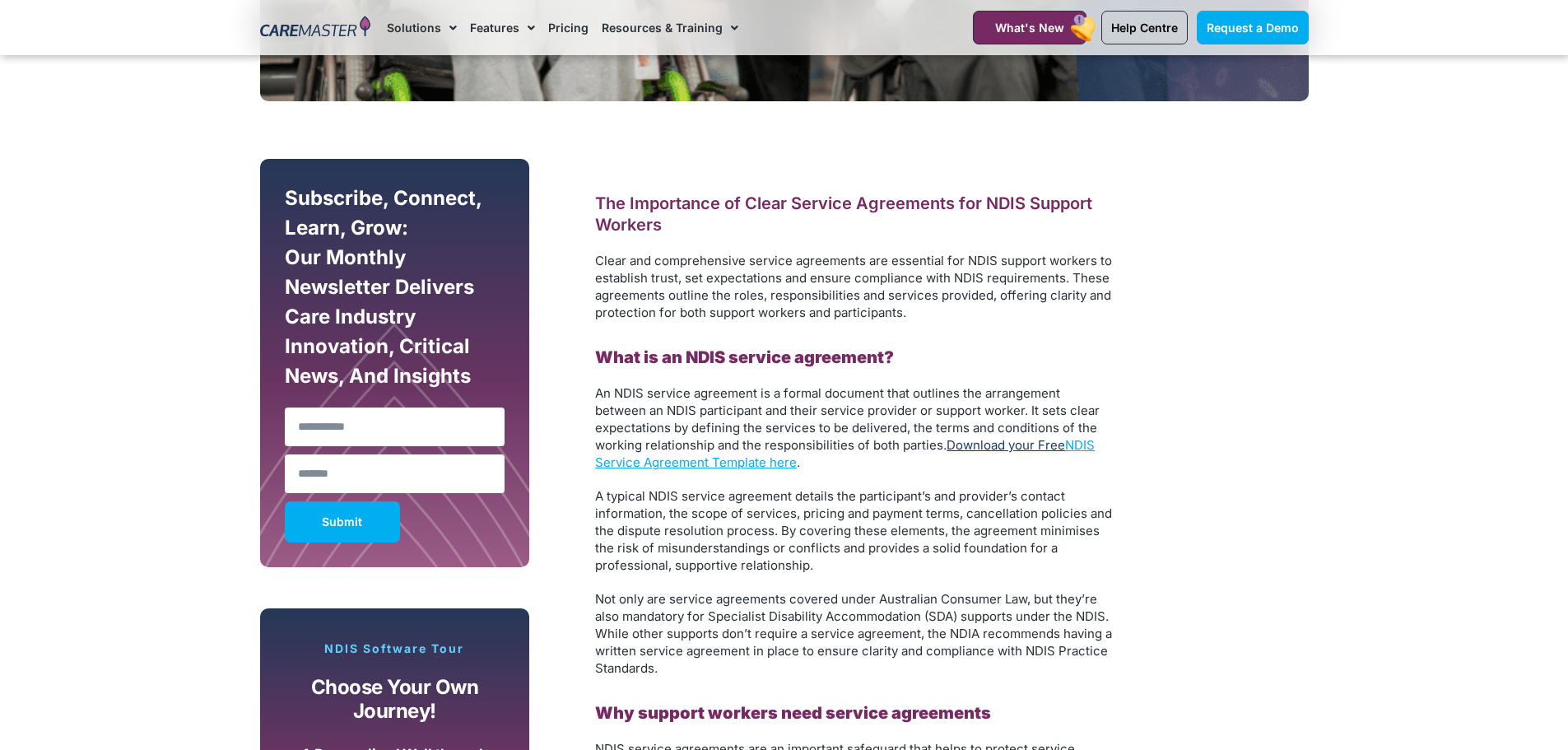
click at [972, 446] on link "Download your Free" at bounding box center [1005, 445] width 118 height 15
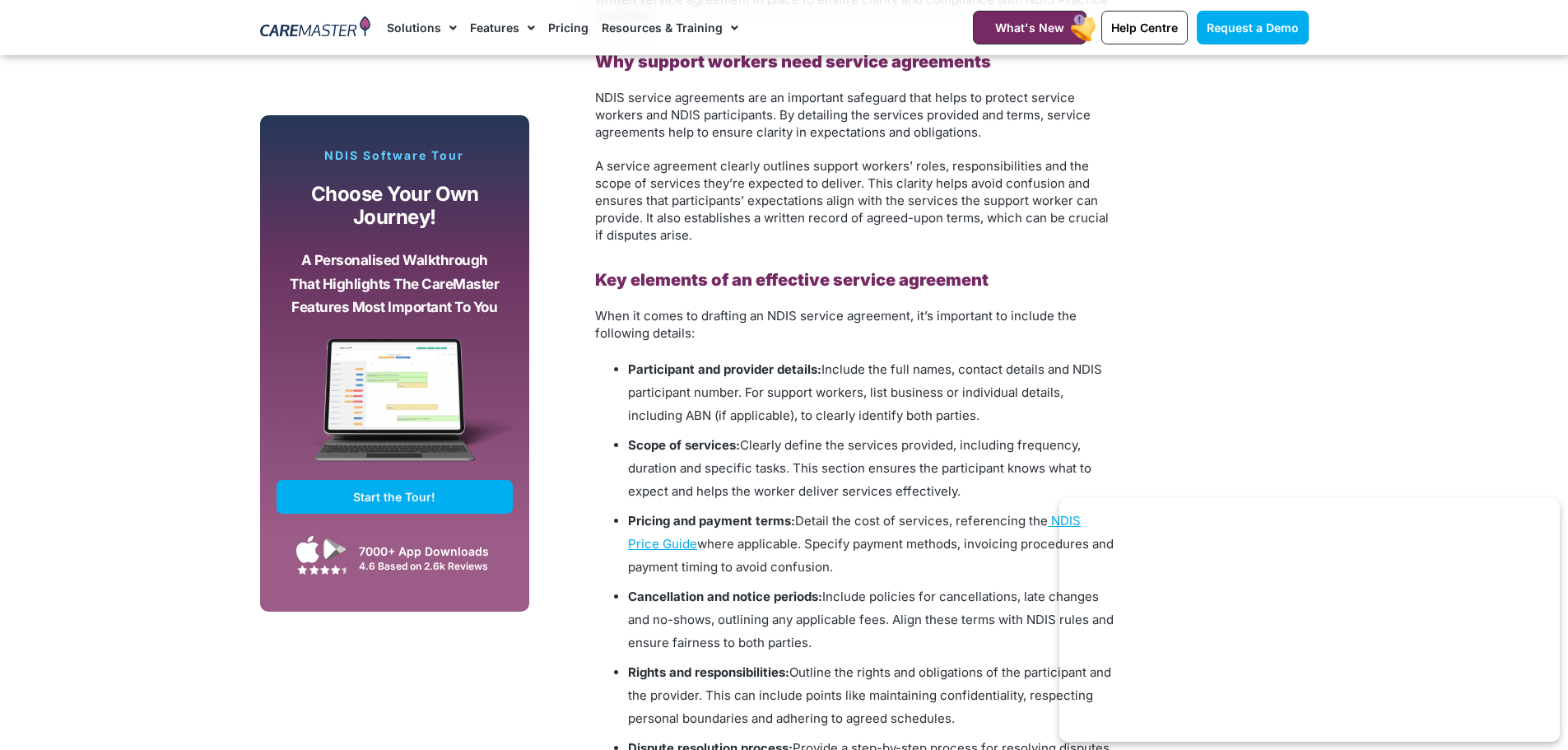
scroll to position [1646, 0]
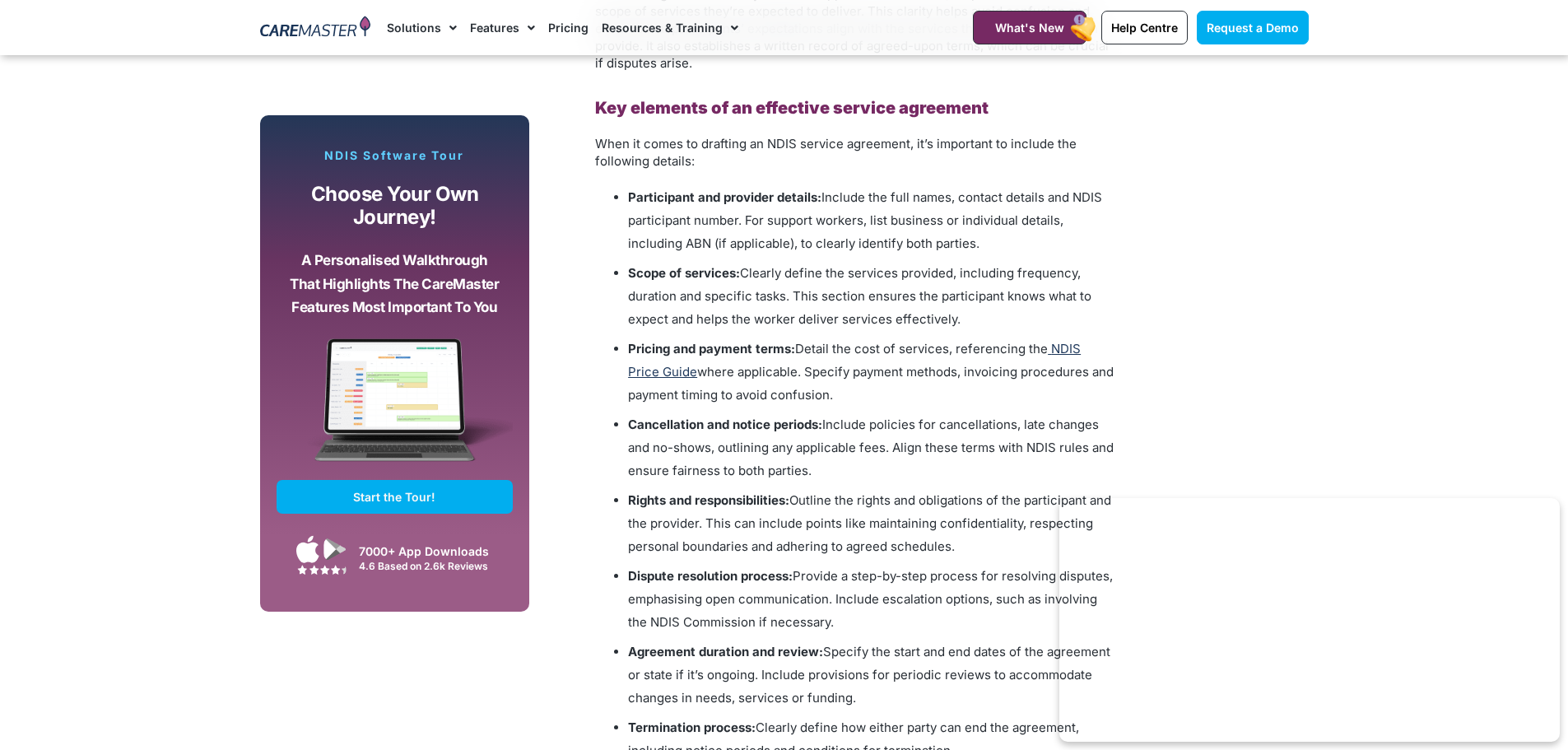
click at [1081, 355] on span "NDIS Price Guide" at bounding box center [854, 360] width 452 height 39
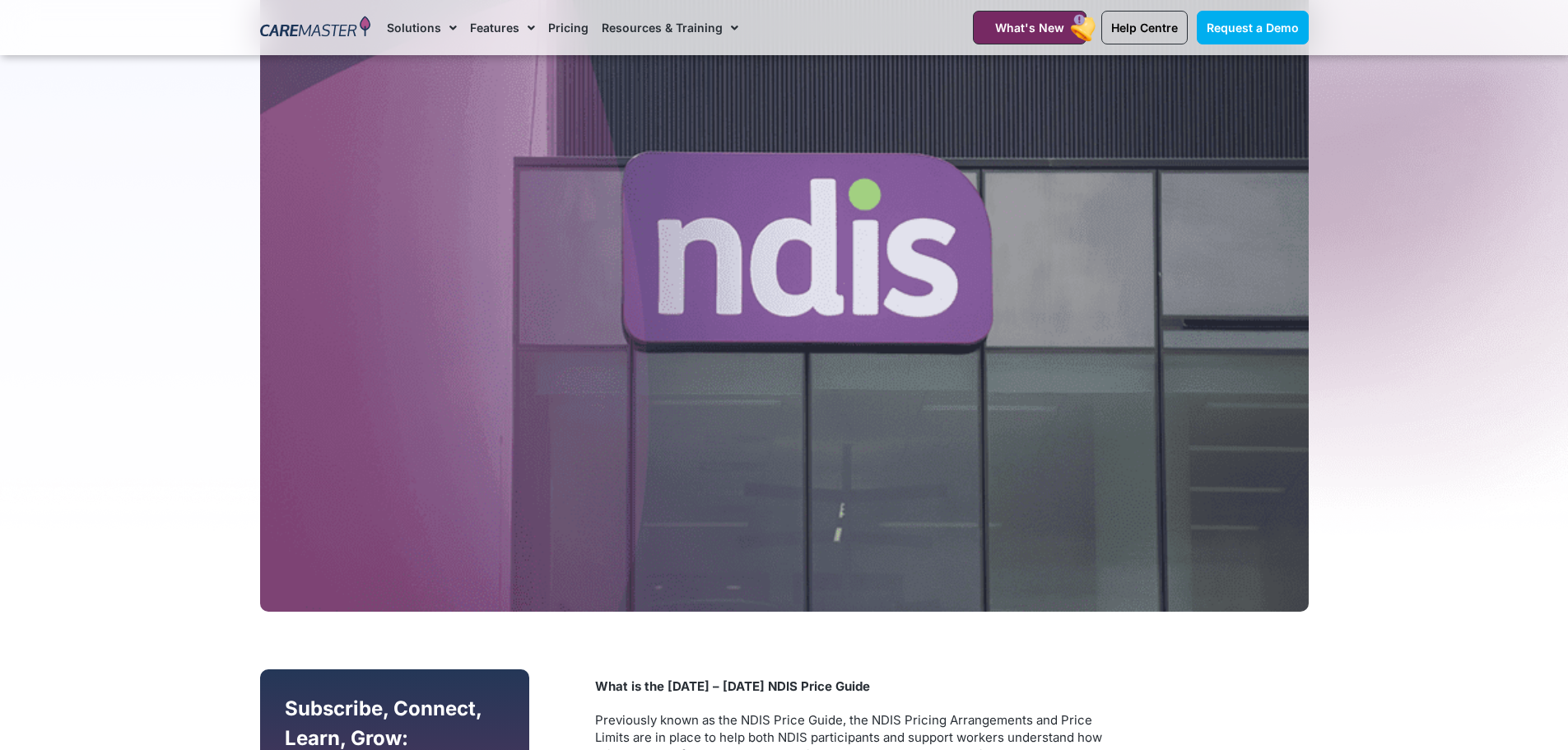
scroll to position [247, 0]
